Goal: Information Seeking & Learning: Find specific fact

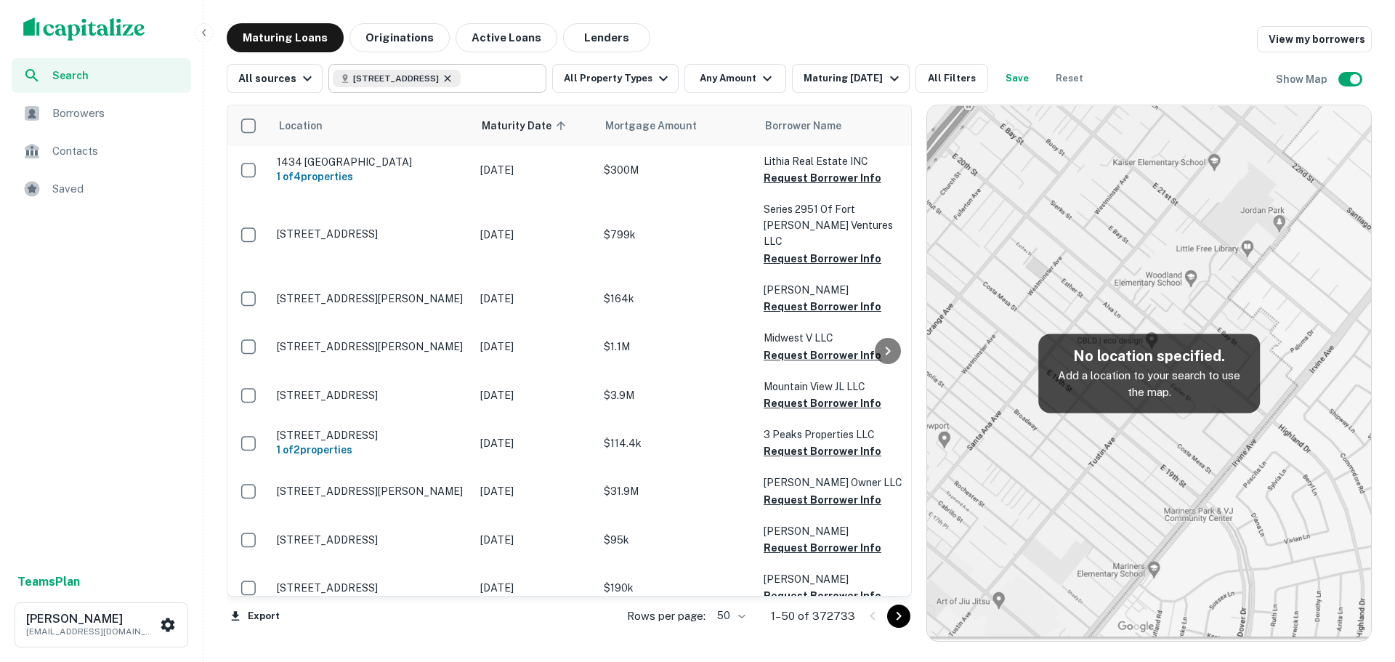
click at [453, 79] on icon at bounding box center [448, 79] width 12 height 12
type input "**********"
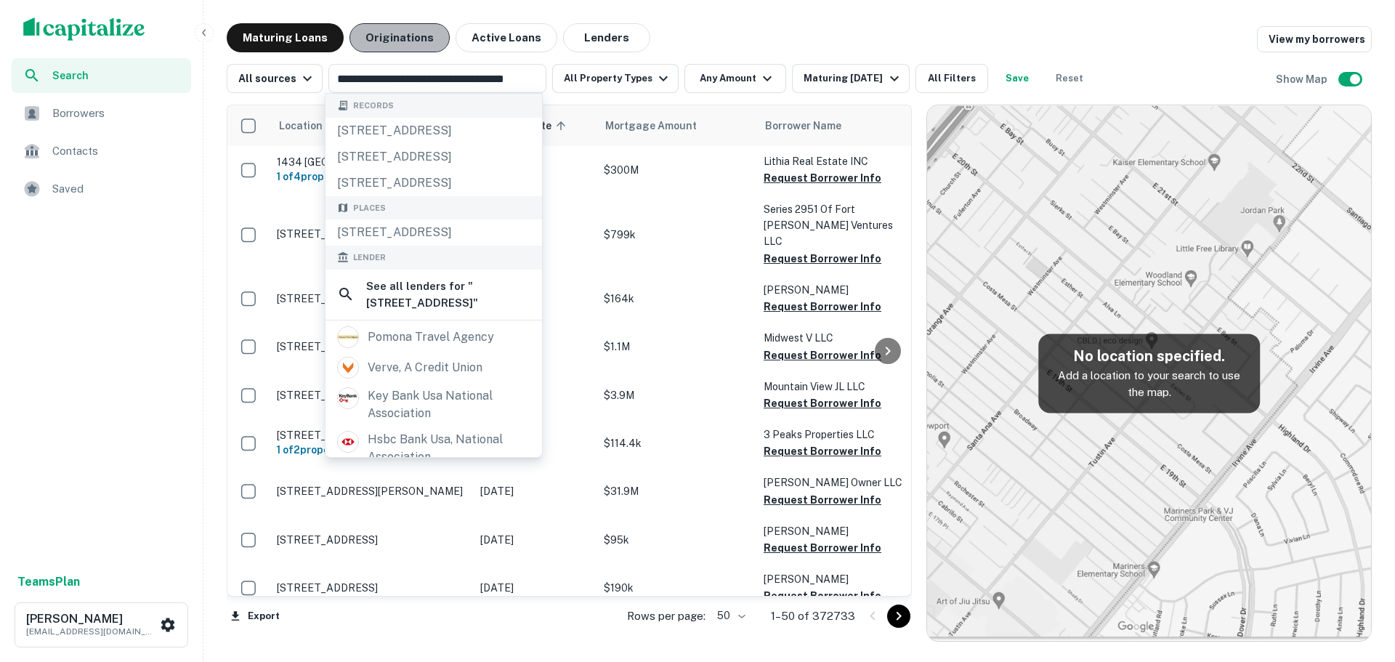
click at [411, 46] on button "Originations" at bounding box center [399, 37] width 100 height 29
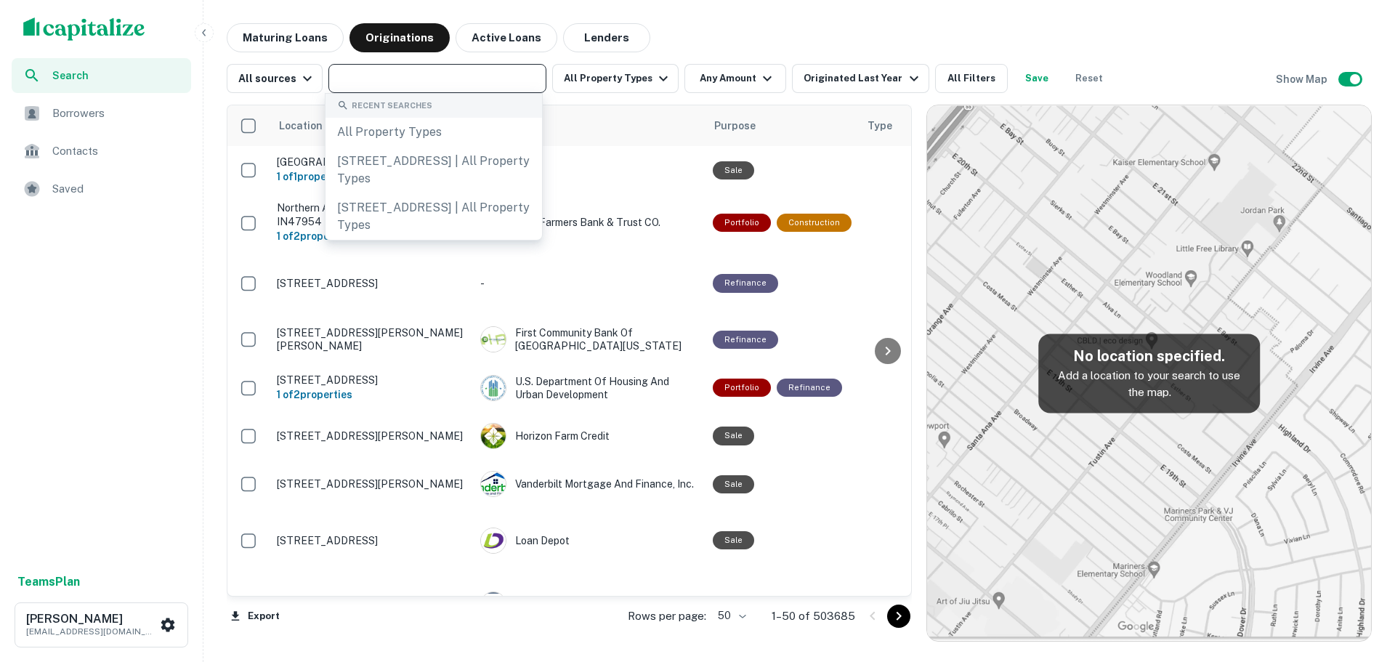
click at [410, 77] on input "text" at bounding box center [436, 78] width 207 height 20
click at [947, 70] on button "All Filters" at bounding box center [971, 78] width 73 height 29
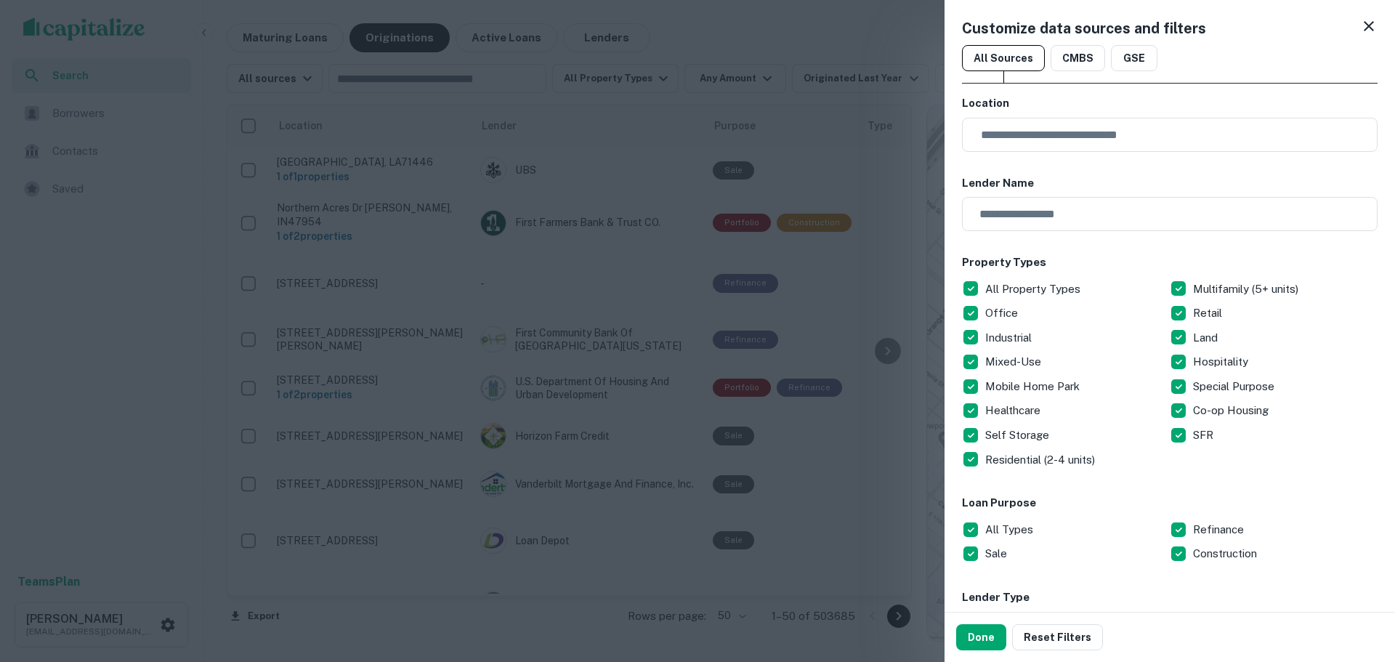
click at [871, 70] on div at bounding box center [697, 331] width 1395 height 662
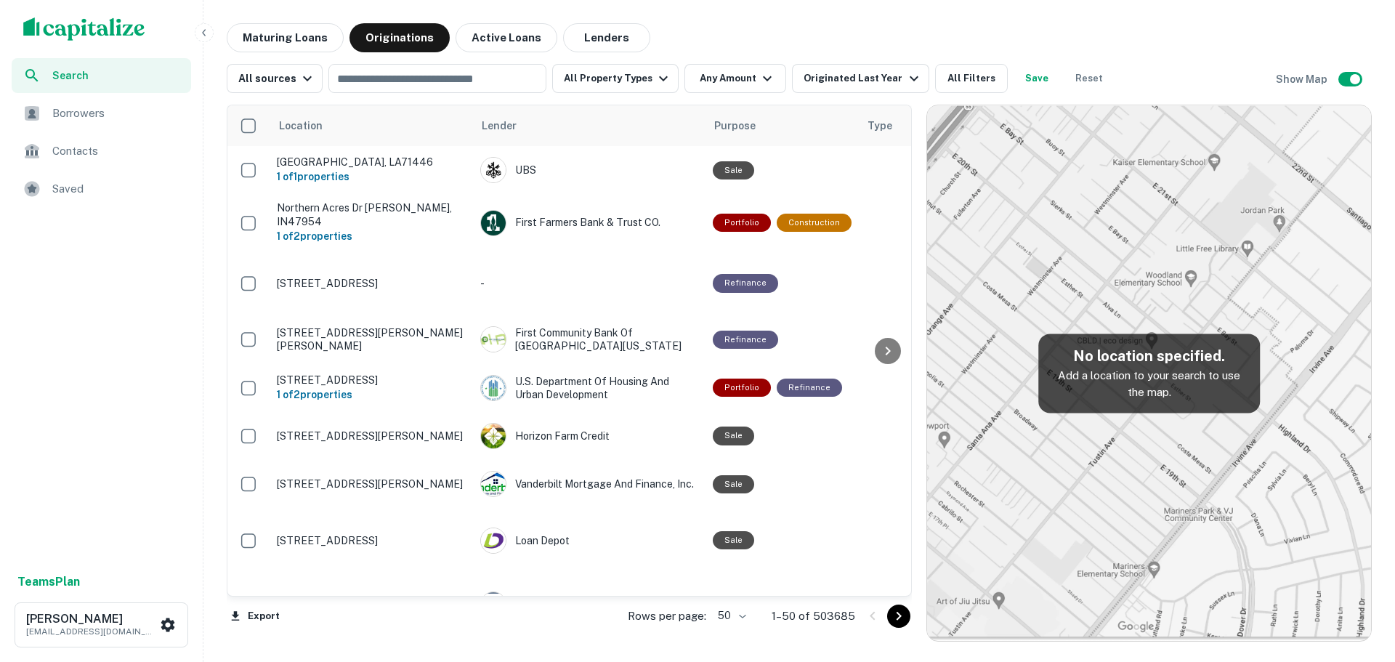
click at [857, 77] on div "Originated Last Year" at bounding box center [862, 78] width 118 height 17
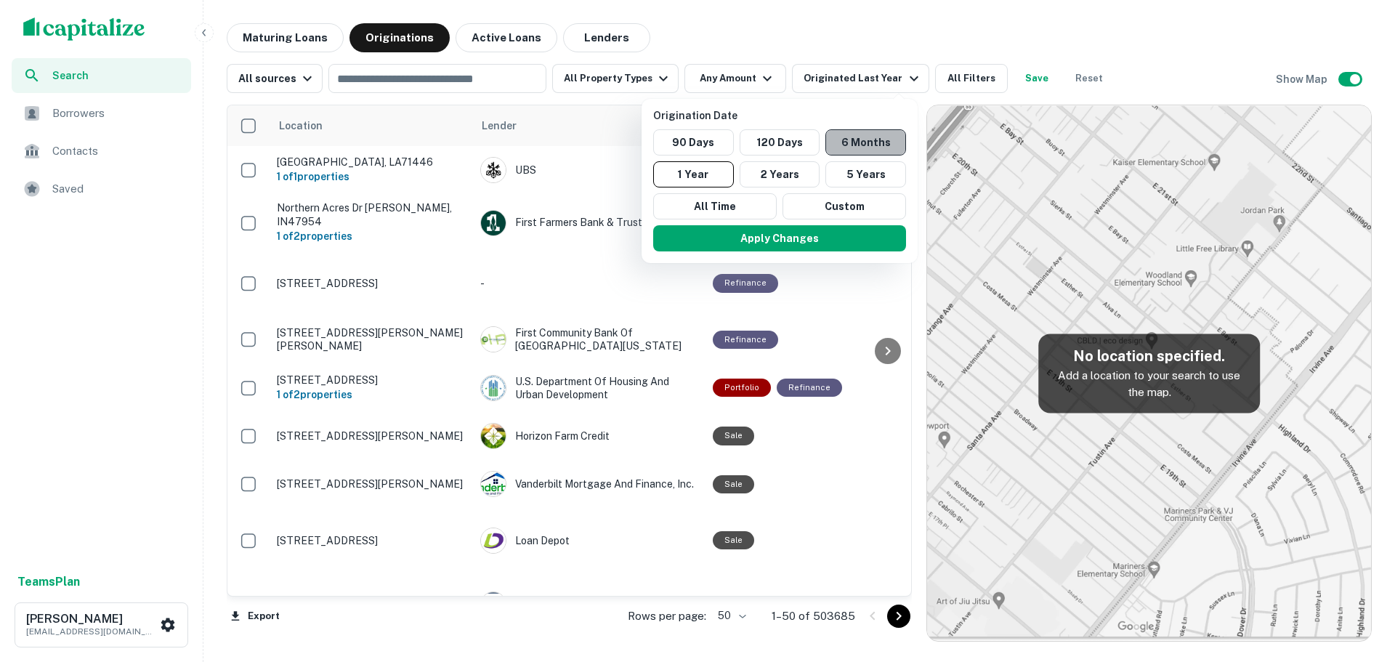
click at [855, 150] on button "6 Months" at bounding box center [865, 142] width 81 height 26
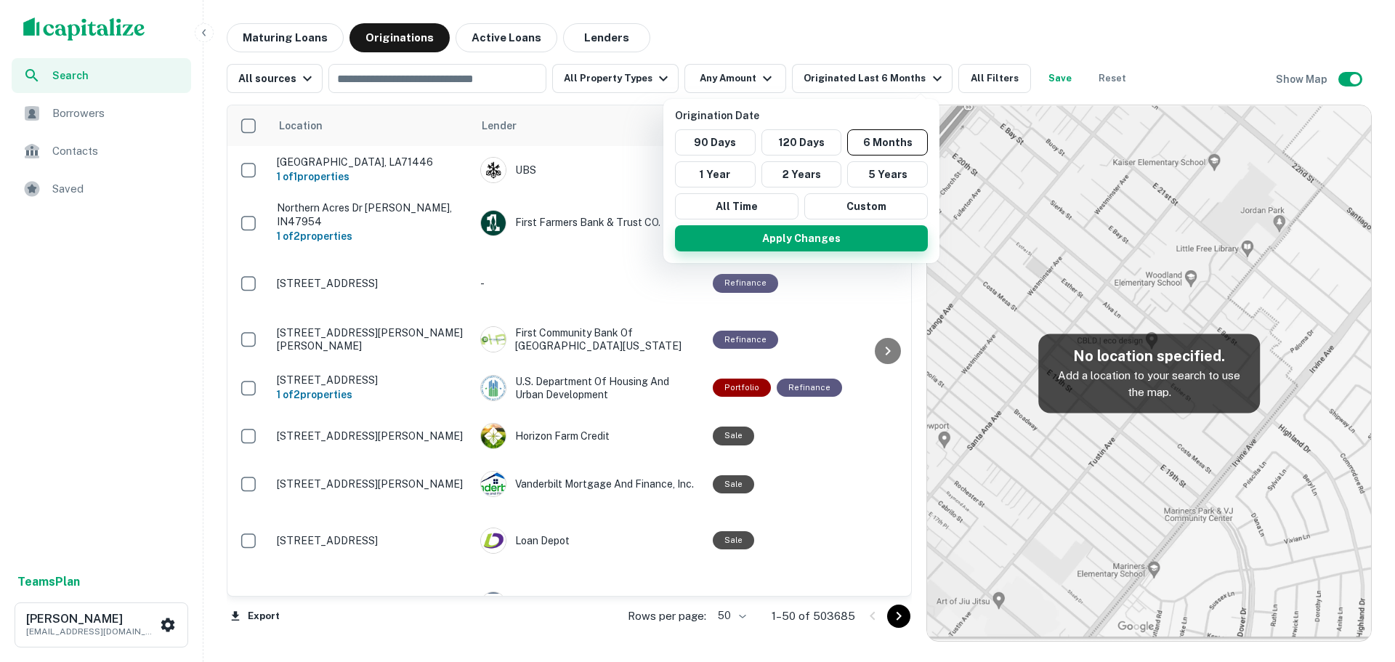
click at [795, 236] on button "Apply Changes" at bounding box center [801, 238] width 253 height 26
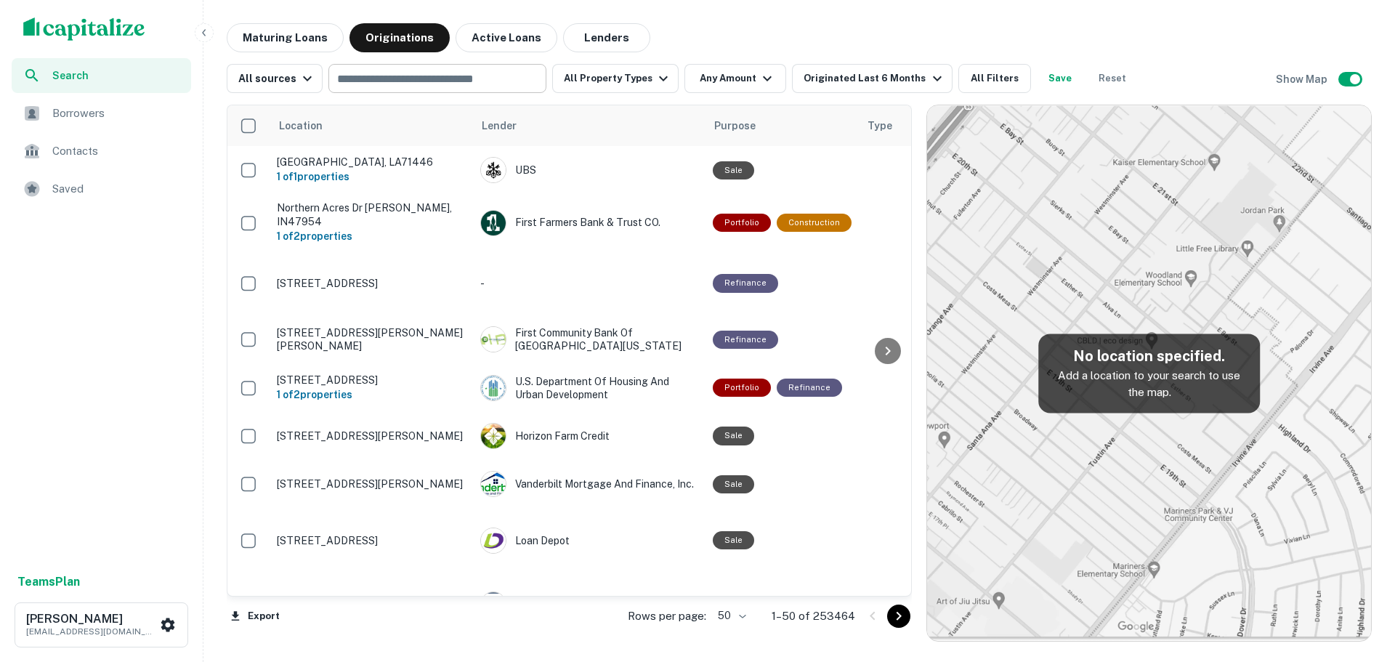
click at [435, 85] on input "text" at bounding box center [436, 78] width 207 height 20
type input "**********"
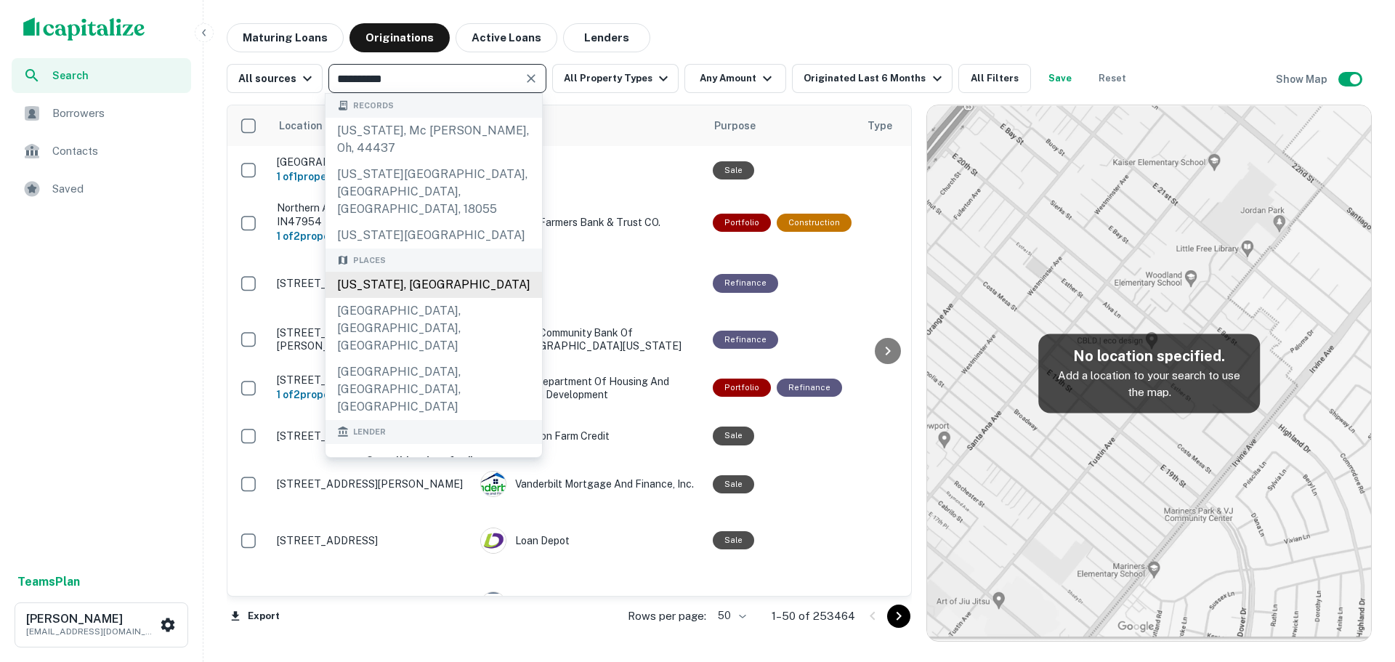
click at [449, 287] on div "New Jersey, USA" at bounding box center [433, 285] width 216 height 26
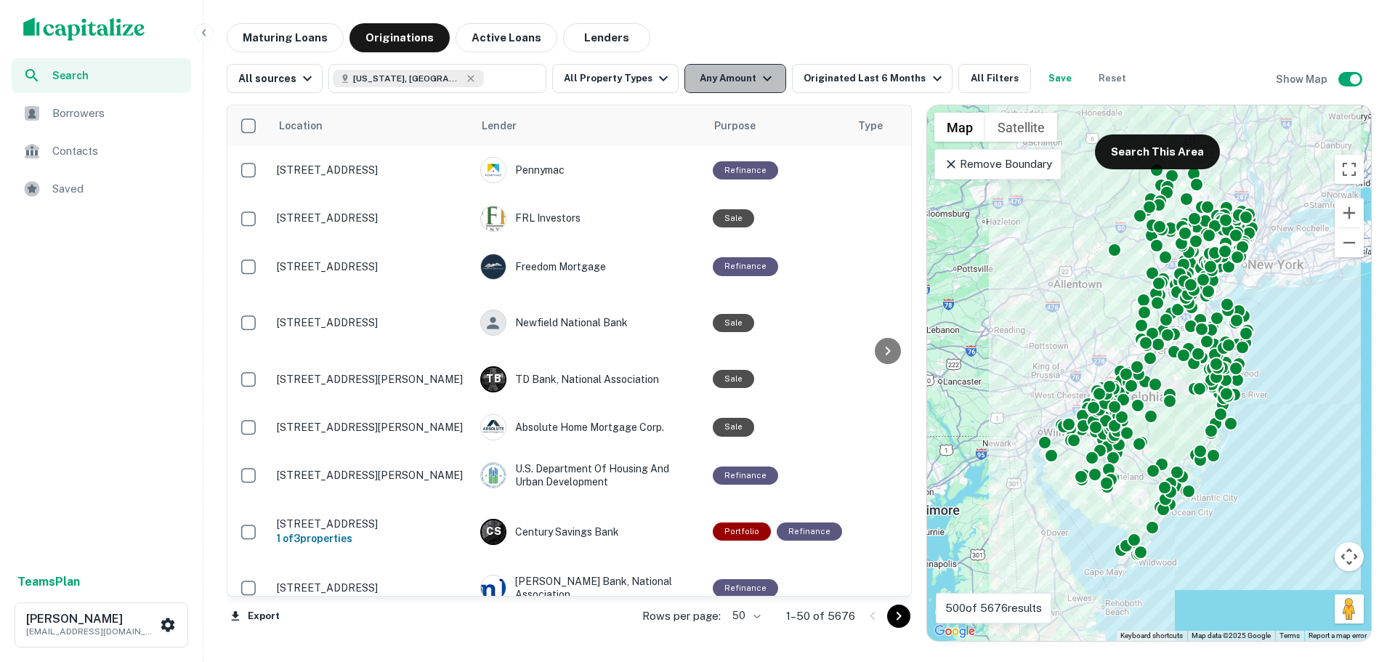
click at [726, 80] on button "Any Amount" at bounding box center [735, 78] width 102 height 29
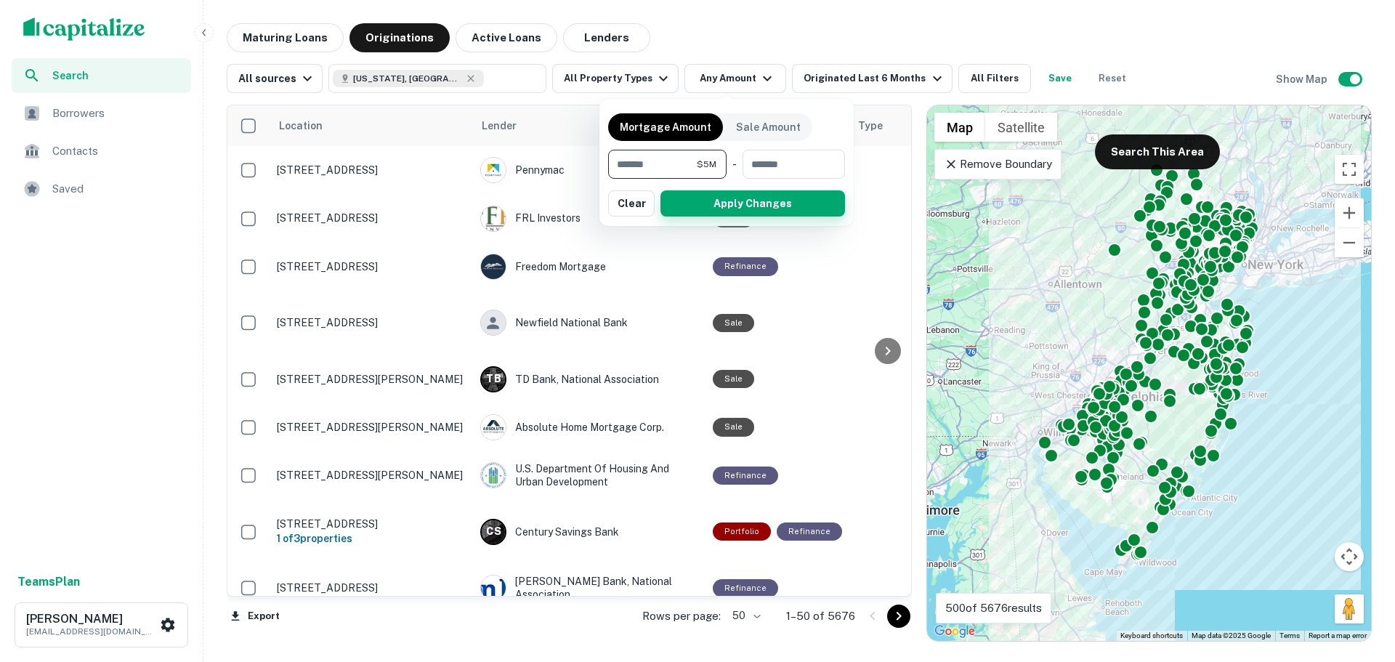
type input "*******"
click at [726, 196] on button "Apply Changes" at bounding box center [752, 203] width 185 height 26
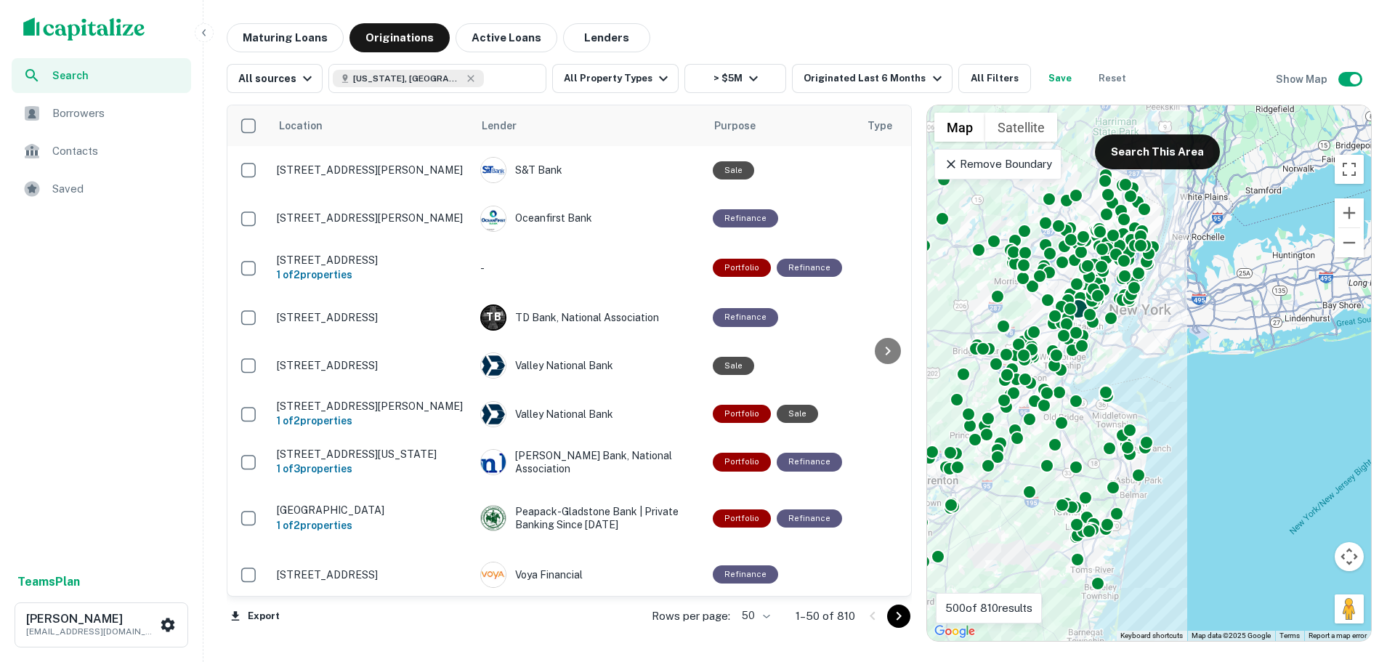
drag, startPoint x: 1213, startPoint y: 313, endPoint x: 1079, endPoint y: 318, distance: 134.5
click at [1083, 439] on div "To activate drag with keyboard, press Alt + Enter. Once in keyboard drag state,…" at bounding box center [1149, 372] width 444 height 535
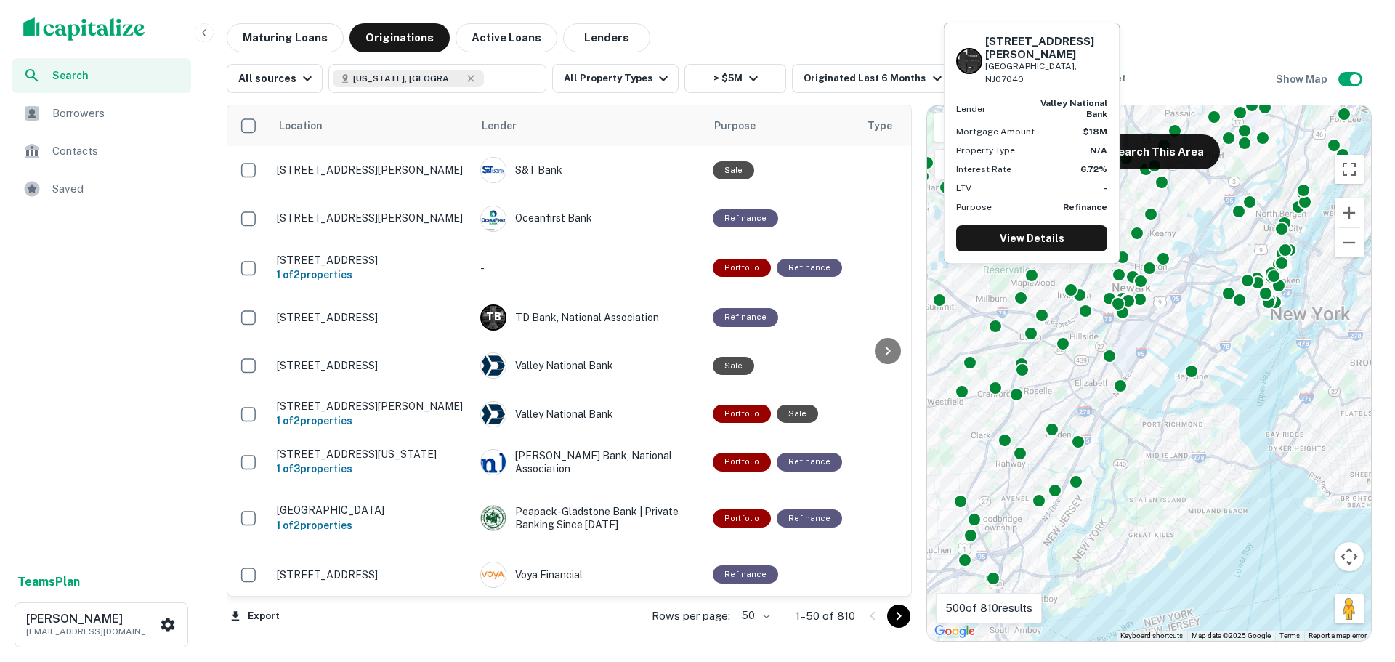
click at [1028, 271] on div "10 W Parker Ave Maplewood, NJ07040 Lender valley national bank Mortgage Amount …" at bounding box center [1031, 147] width 179 height 253
click at [1034, 274] on div at bounding box center [1031, 272] width 21 height 21
click at [1036, 247] on link "View Details" at bounding box center [1031, 238] width 151 height 26
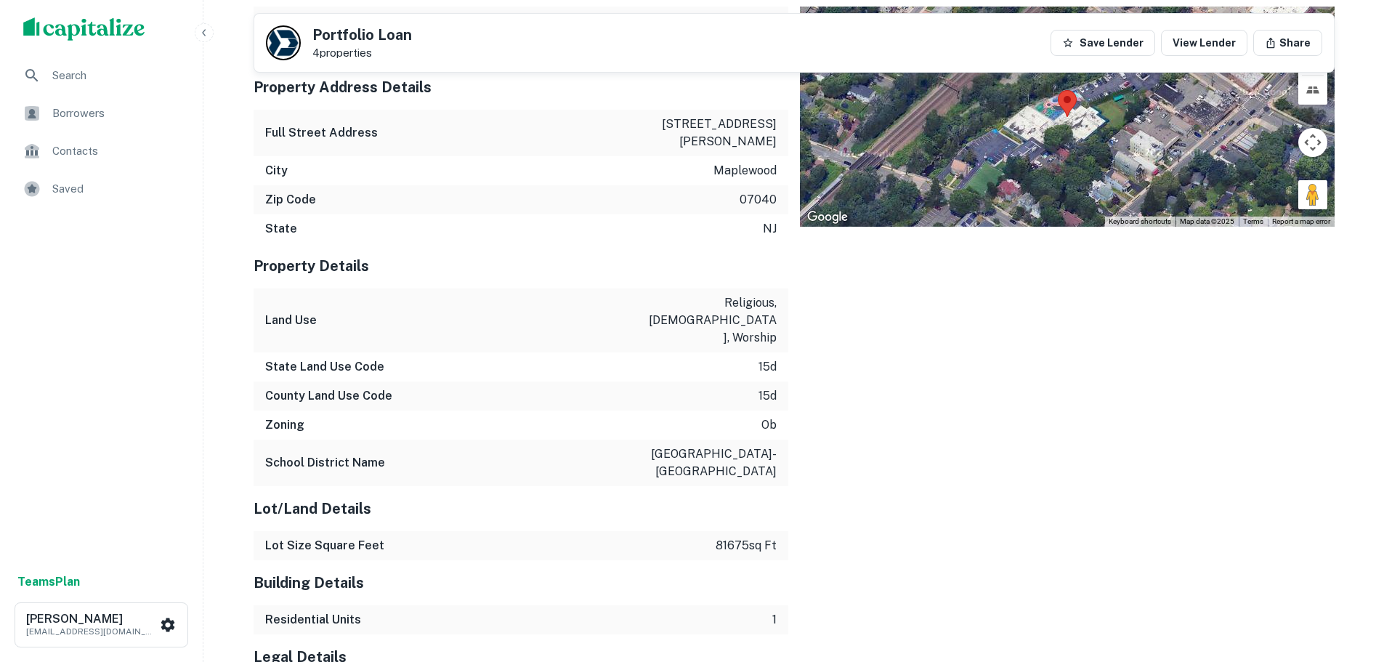
scroll to position [1052, 0]
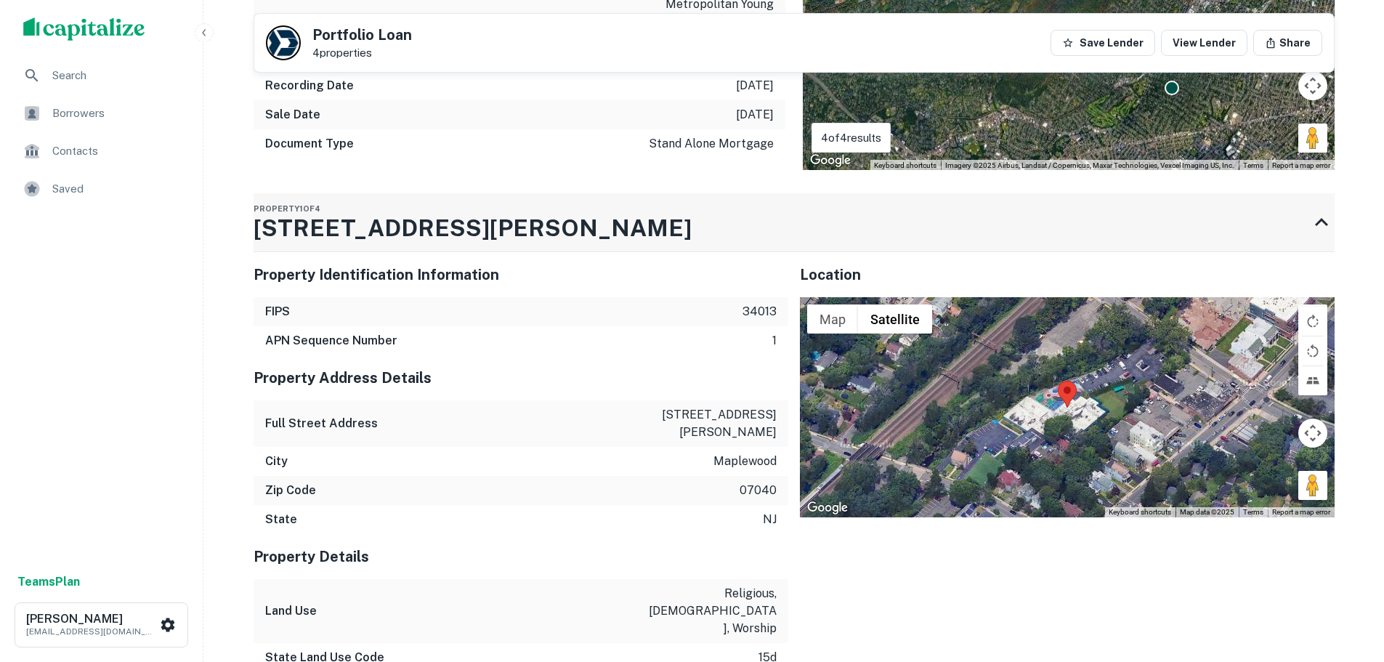
click at [395, 211] on h3 "[STREET_ADDRESS][PERSON_NAME]" at bounding box center [473, 228] width 438 height 35
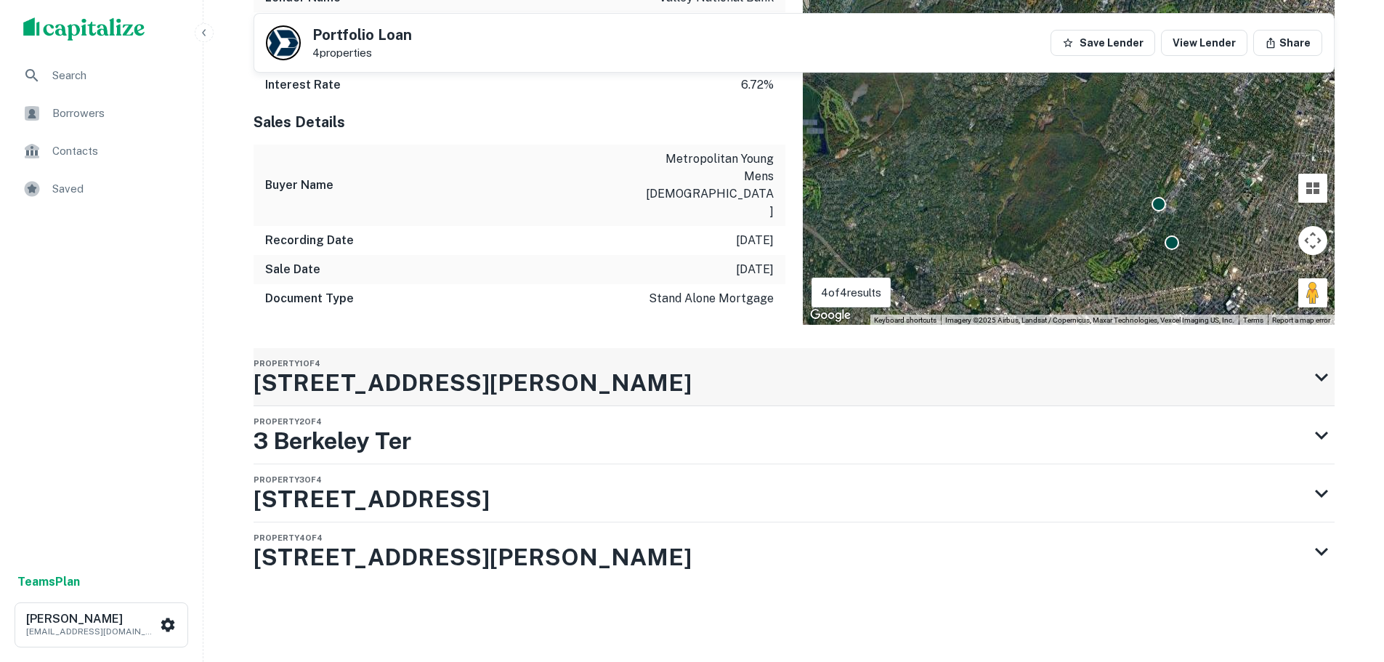
click at [394, 365] on h3 "[STREET_ADDRESS][PERSON_NAME]" at bounding box center [473, 382] width 438 height 35
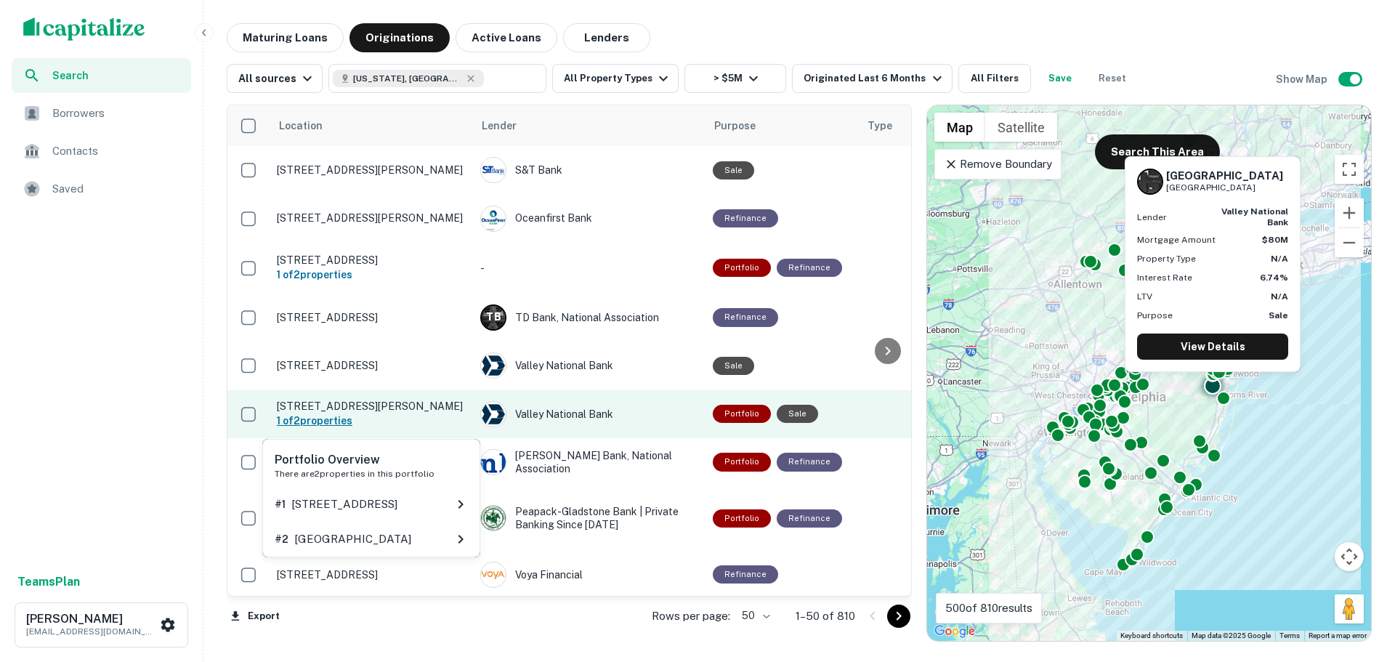
click at [358, 418] on h6 "1 of 2 properties" at bounding box center [371, 421] width 189 height 16
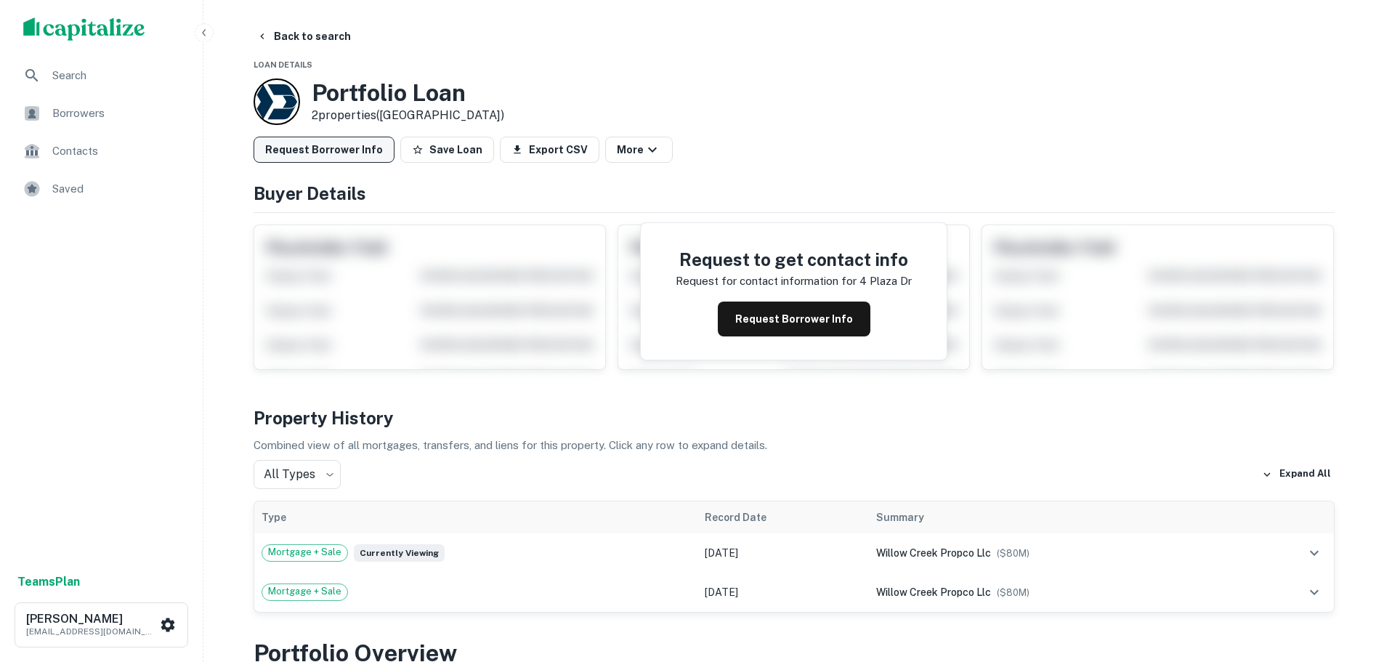
click at [357, 148] on button "Request Borrower Info" at bounding box center [324, 150] width 141 height 26
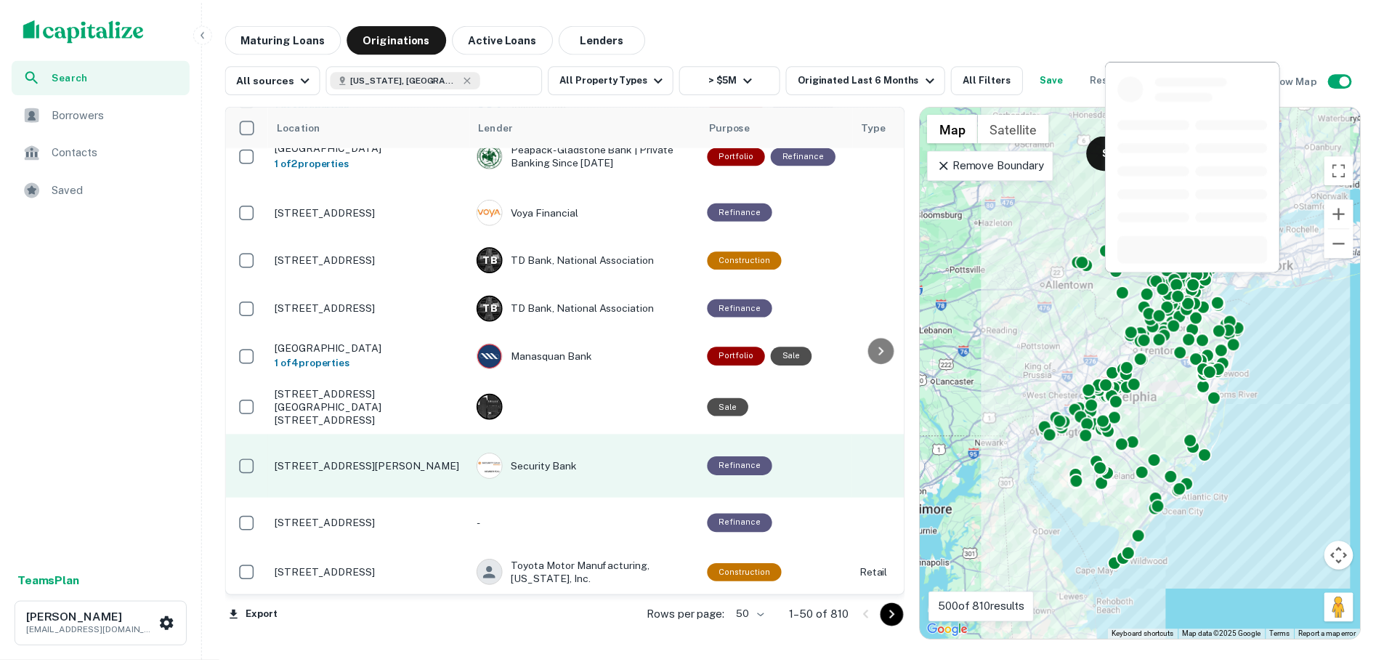
scroll to position [581, 0]
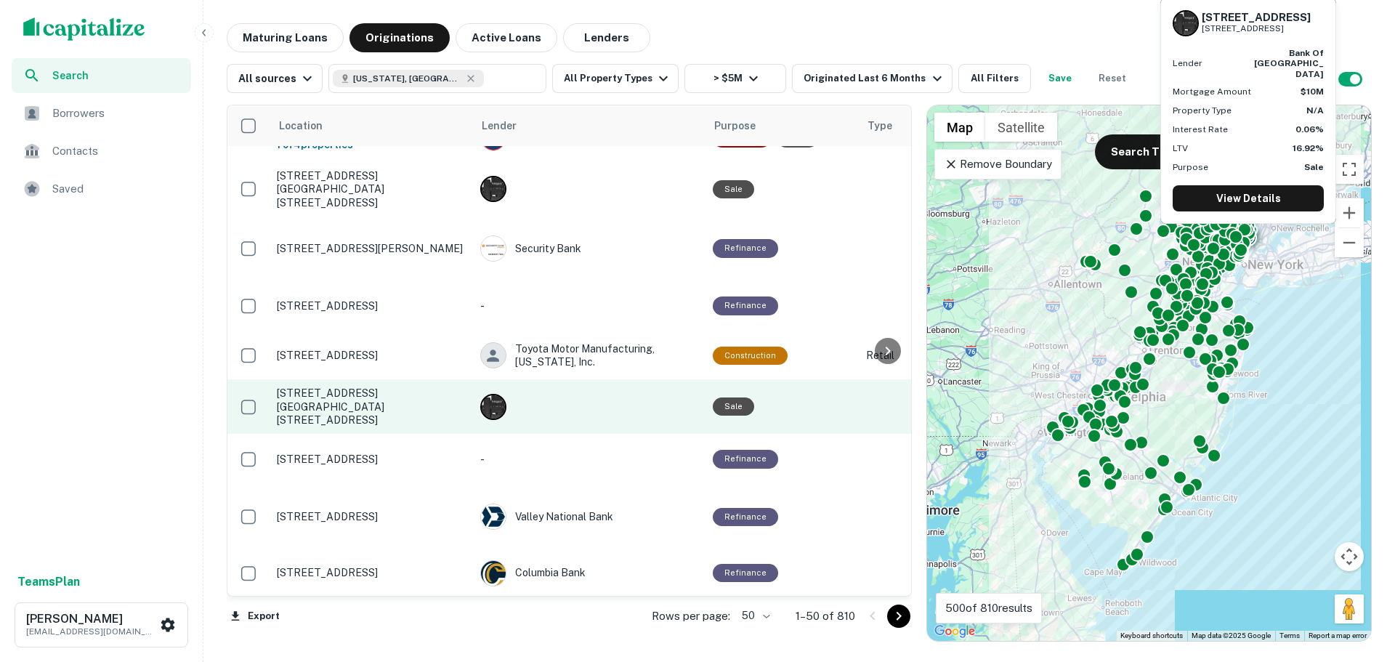
click at [512, 414] on div at bounding box center [589, 407] width 218 height 26
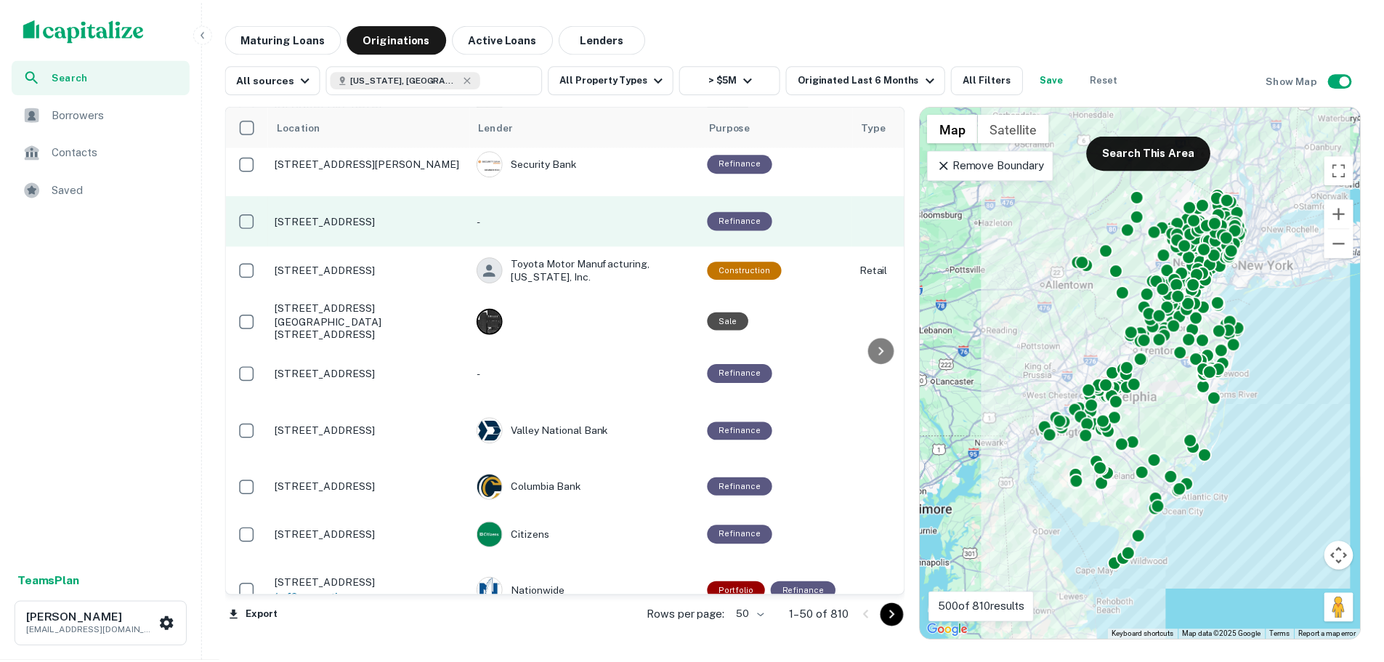
scroll to position [872, 0]
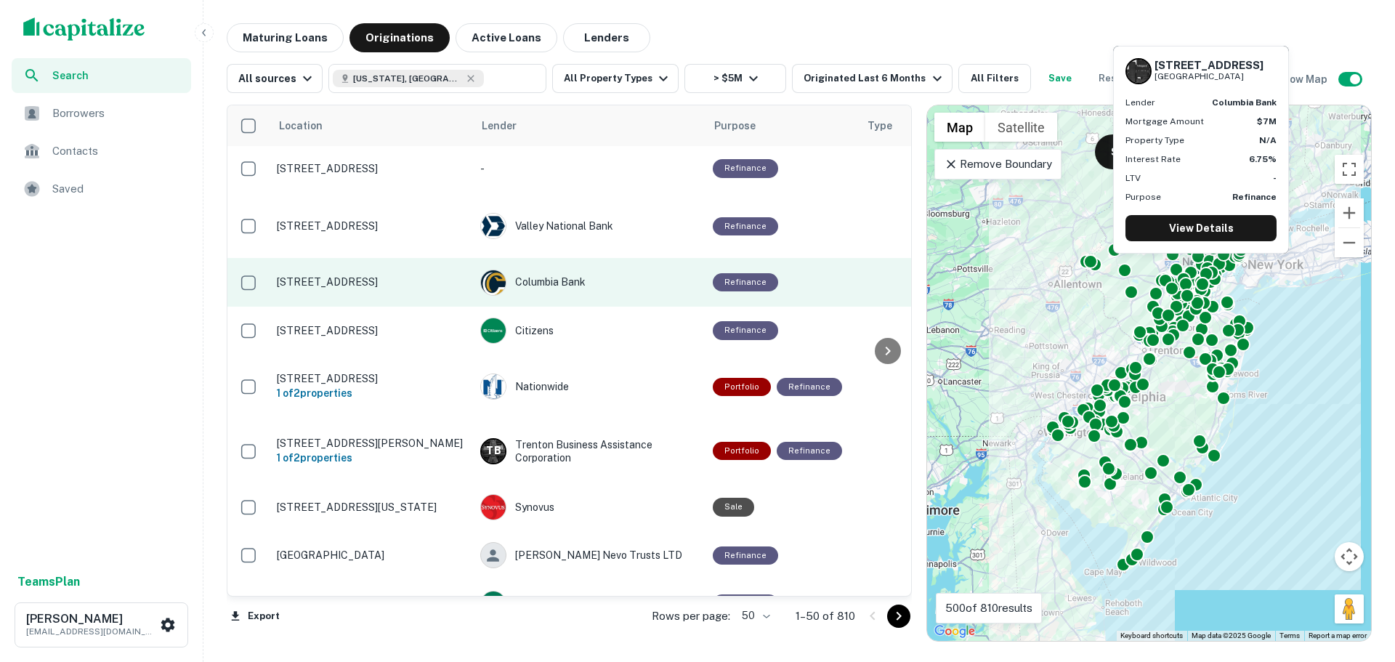
click at [404, 275] on p "576 North Ave E Westfield, NJ07090" at bounding box center [371, 281] width 189 height 13
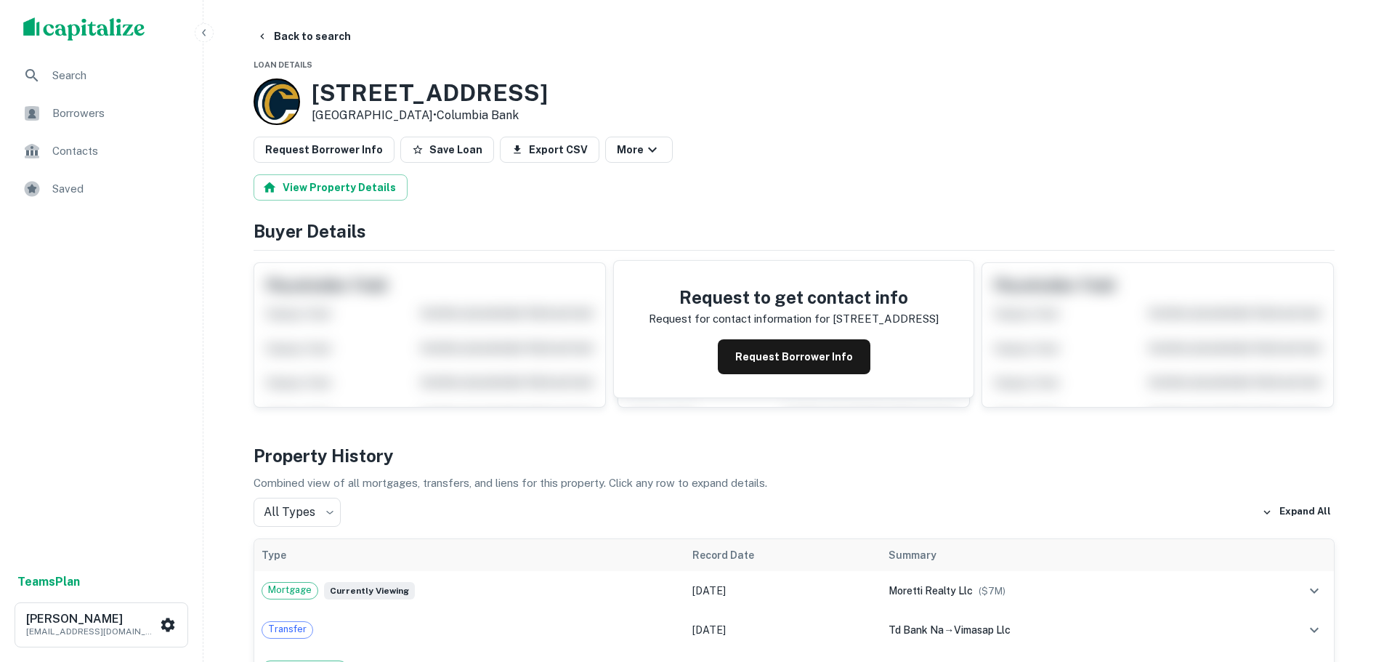
drag, startPoint x: 309, startPoint y: 86, endPoint x: 416, endPoint y: 121, distance: 112.1
click at [416, 121] on div "576 North Ave E Westfield, NJ07090 • Columbia Bank" at bounding box center [401, 101] width 294 height 46
copy div "576 North Ave E Westfield, NJ07090"
